Goal: Transaction & Acquisition: Purchase product/service

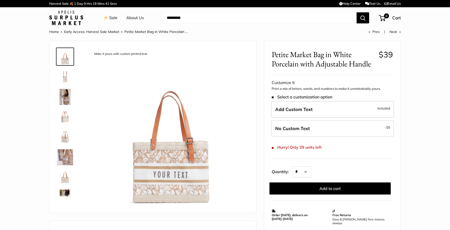
click at [66, 118] on img at bounding box center [65, 117] width 16 height 16
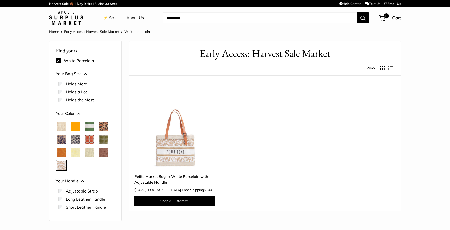
click at [103, 153] on span "Mustang" at bounding box center [103, 152] width 9 height 9
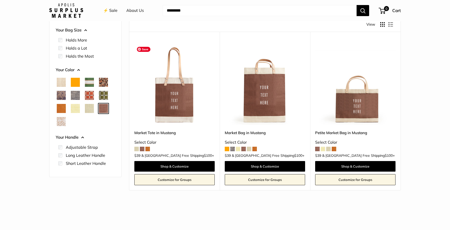
scroll to position [45, 0]
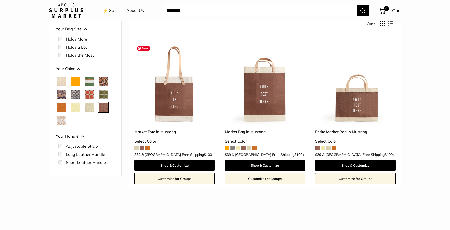
click at [0, 0] on img at bounding box center [0, 0] width 0 height 0
